Goal: Task Accomplishment & Management: Manage account settings

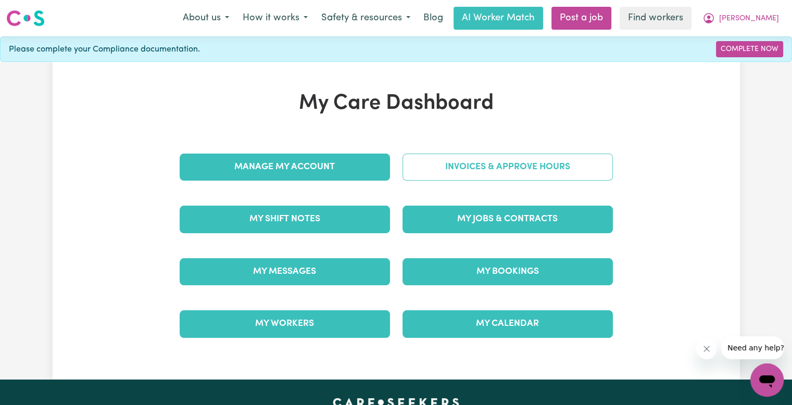
click at [464, 178] on link "Invoices & Approve Hours" at bounding box center [507, 167] width 210 height 27
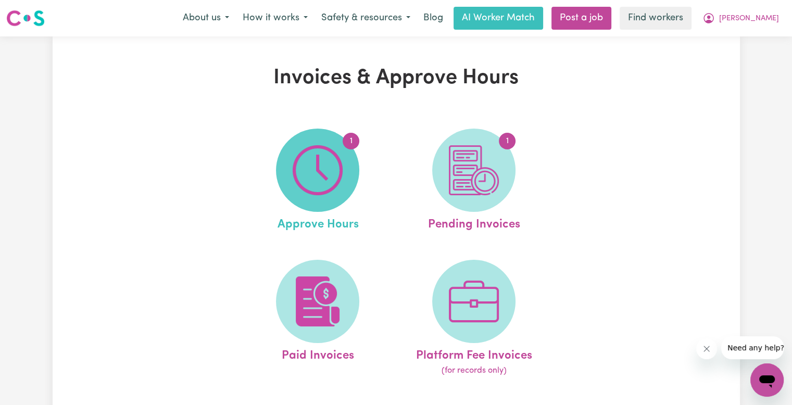
click at [327, 169] on img at bounding box center [318, 170] width 50 height 50
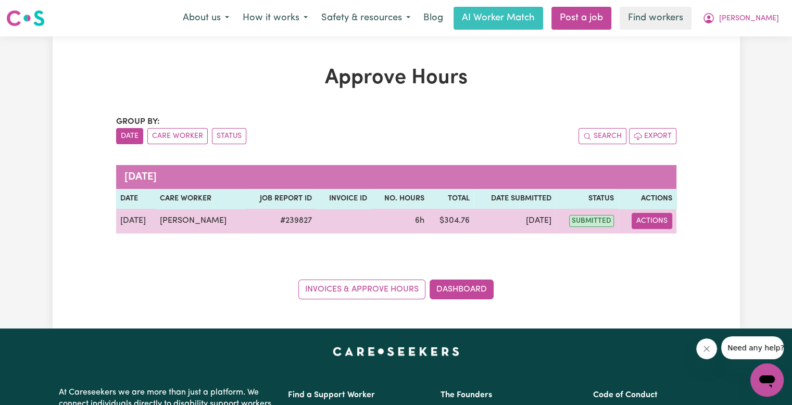
click at [662, 218] on button "Actions" at bounding box center [651, 221] width 41 height 16
click at [664, 244] on link "View Job Report" at bounding box center [678, 244] width 89 height 21
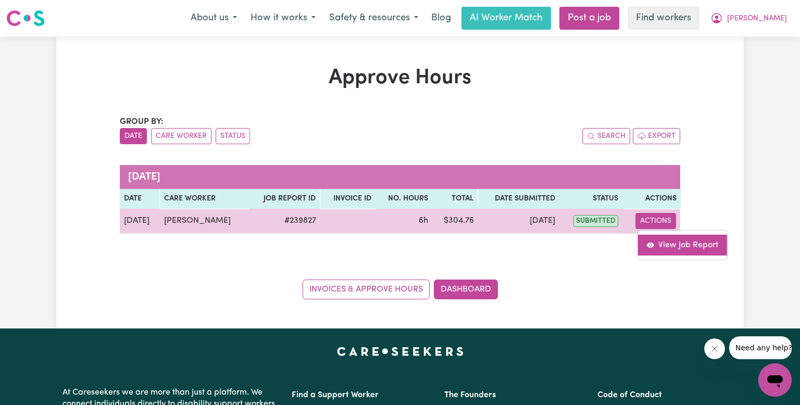
select select "pm"
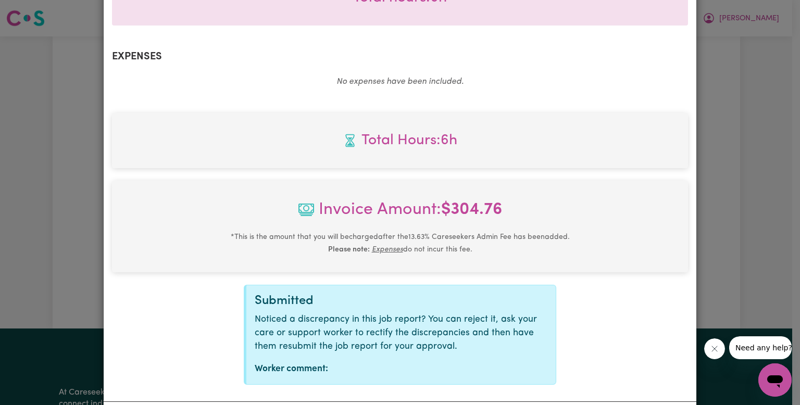
scroll to position [398, 0]
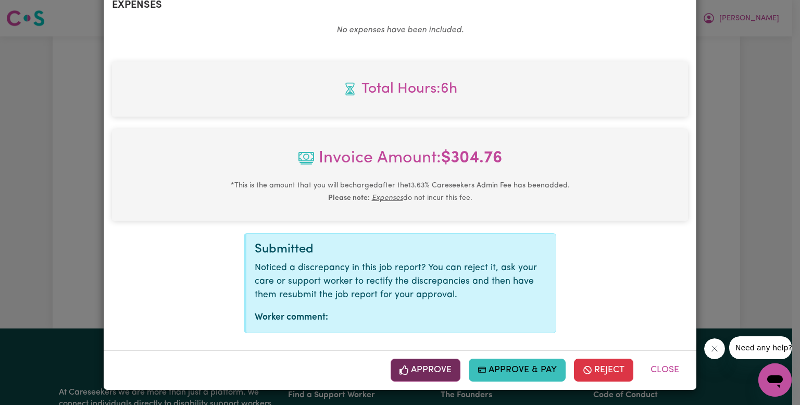
click at [419, 364] on button "Approve" at bounding box center [425, 370] width 70 height 23
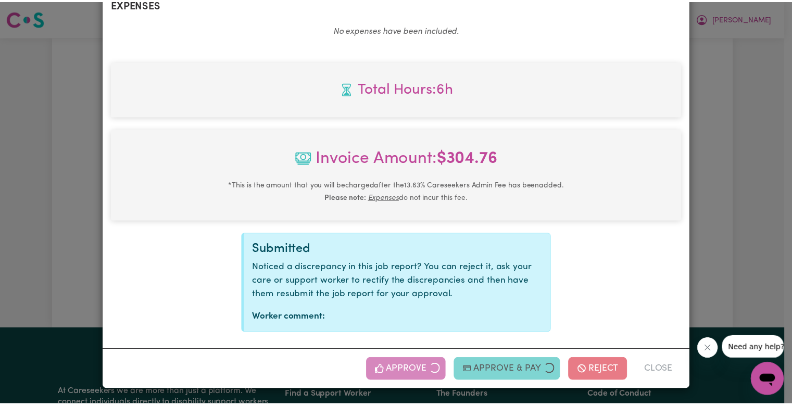
scroll to position [229, 0]
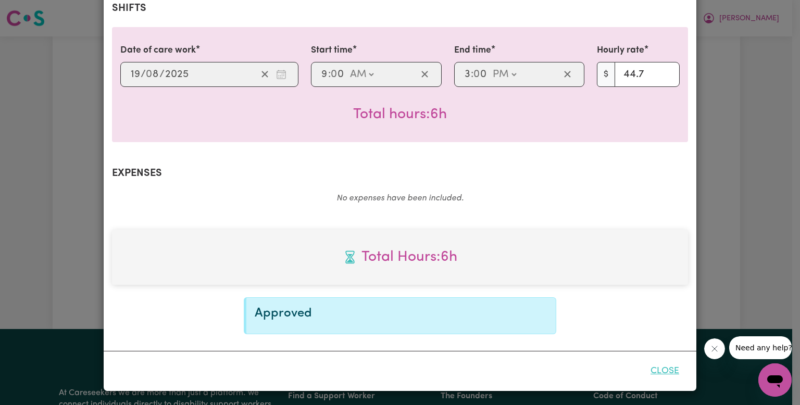
click at [650, 371] on button "Close" at bounding box center [664, 371] width 46 height 23
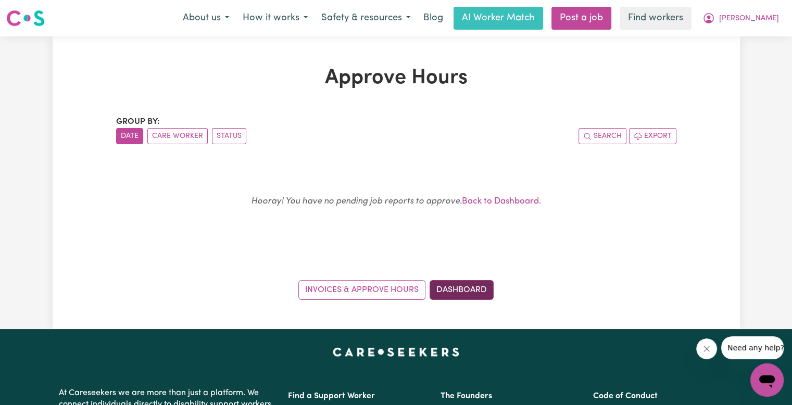
click at [479, 285] on link "Dashboard" at bounding box center [461, 290] width 64 height 20
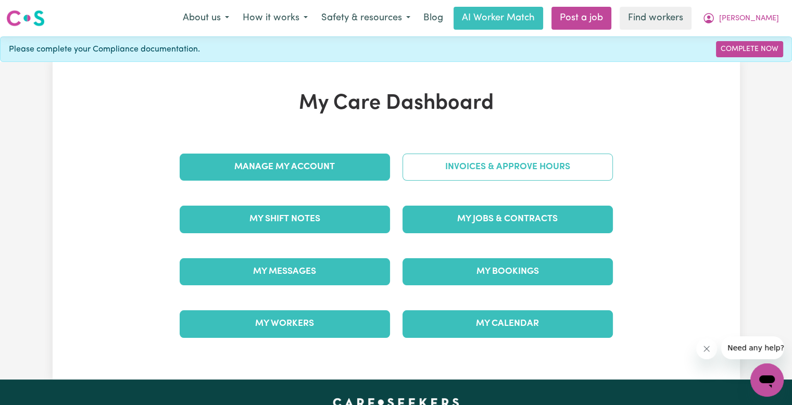
click at [486, 179] on link "Invoices & Approve Hours" at bounding box center [507, 167] width 210 height 27
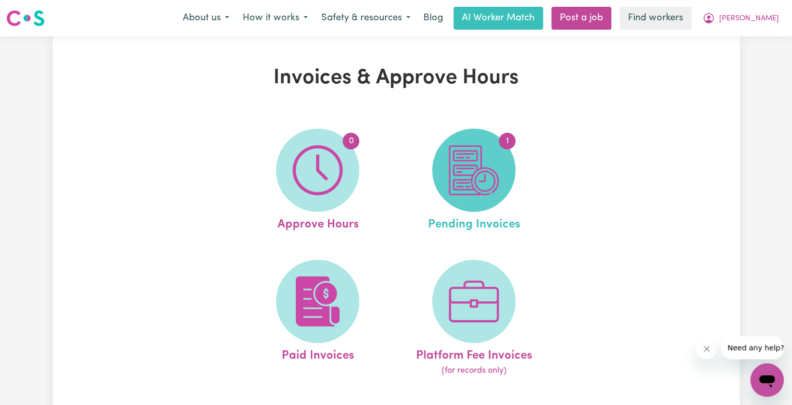
click at [482, 184] on img at bounding box center [474, 170] width 50 height 50
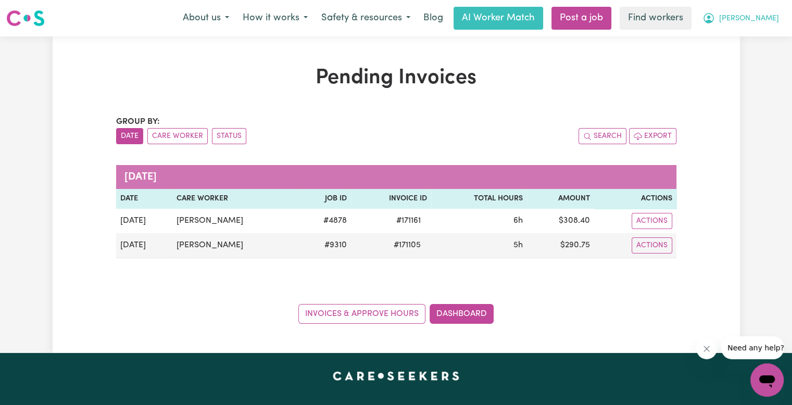
drag, startPoint x: 768, startPoint y: 20, endPoint x: 767, endPoint y: 28, distance: 7.5
click at [768, 20] on span "[PERSON_NAME]" at bounding box center [749, 18] width 60 height 11
click at [750, 56] on link "Logout" at bounding box center [744, 60] width 82 height 20
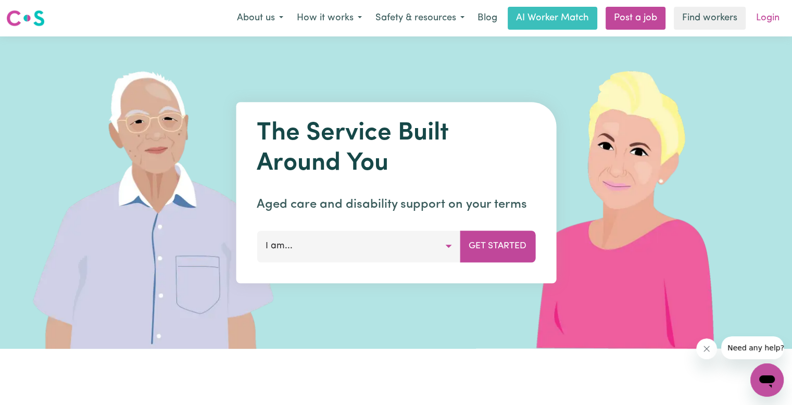
click at [776, 18] on link "Login" at bounding box center [768, 18] width 36 height 23
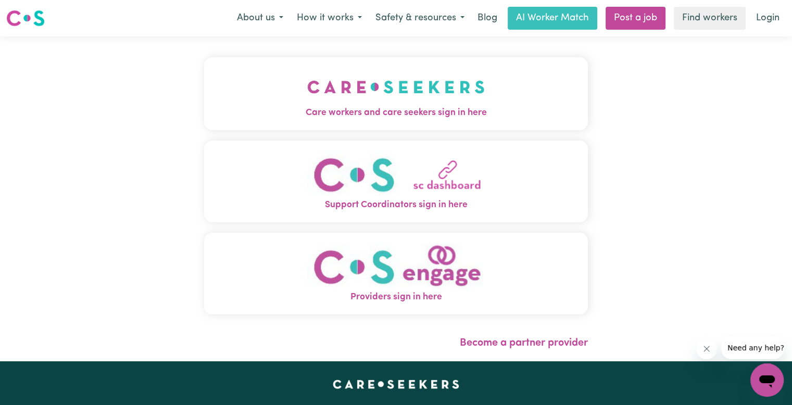
drag, startPoint x: 257, startPoint y: 84, endPoint x: 266, endPoint y: 129, distance: 46.1
click at [307, 84] on img "Care workers and care seekers sign in here" at bounding box center [396, 87] width 178 height 39
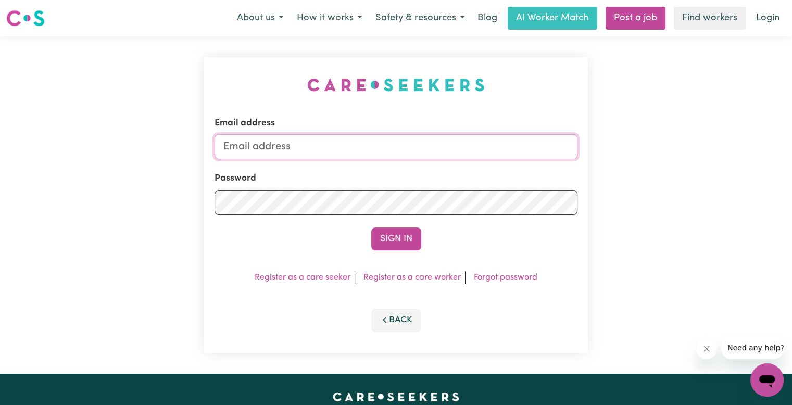
click at [257, 147] on input "Email address" at bounding box center [395, 146] width 363 height 25
type input "[EMAIL_ADDRESS][DOMAIN_NAME]"
click at [371, 228] on button "Sign In" at bounding box center [396, 239] width 50 height 23
